Goal: Task Accomplishment & Management: Manage account settings

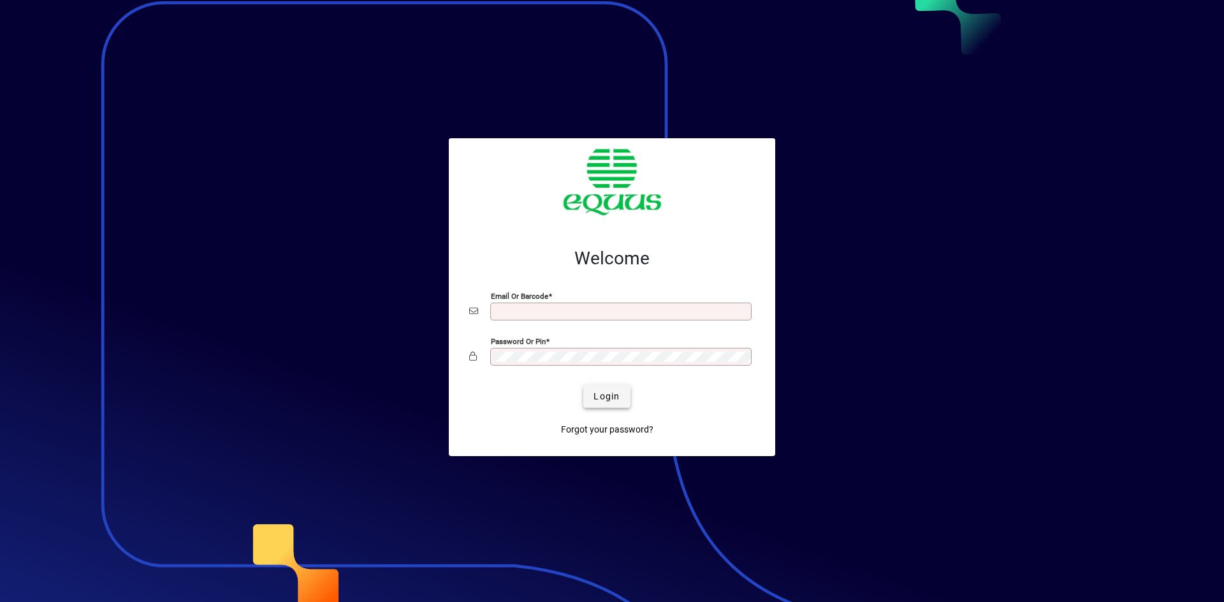
type input "**********"
click at [598, 395] on span "Login" at bounding box center [606, 396] width 26 height 13
